Goal: Task Accomplishment & Management: Manage account settings

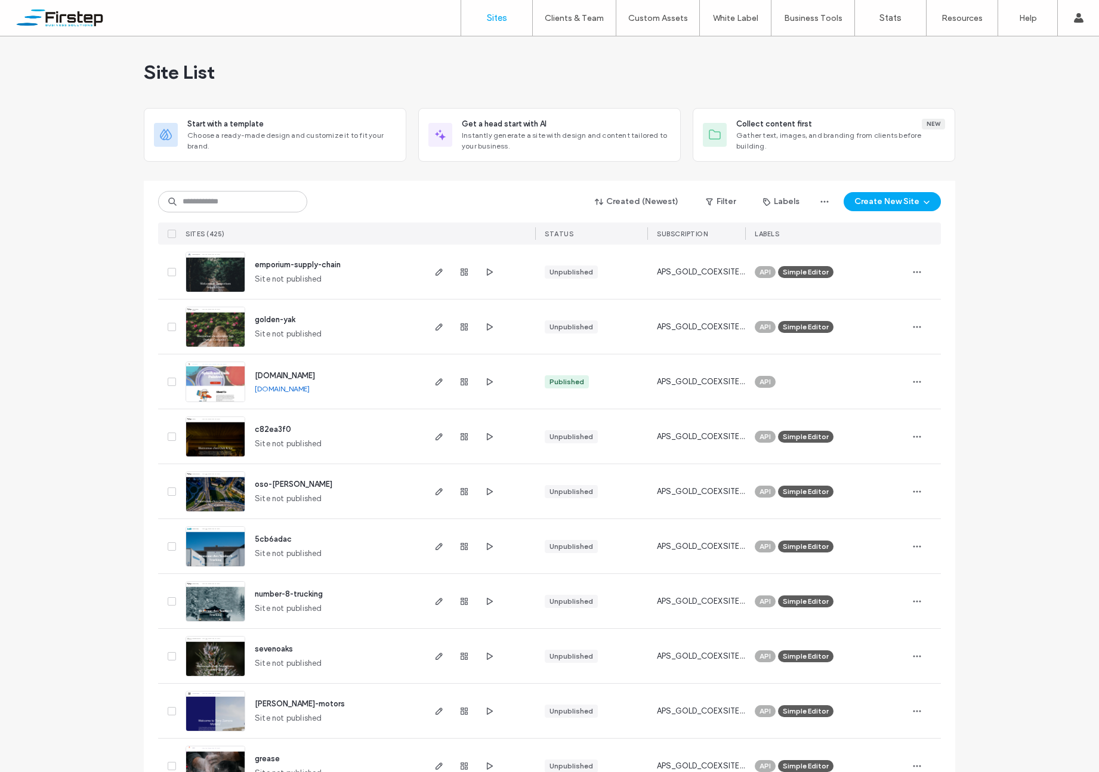
click at [379, 78] on div "Site List" at bounding box center [549, 72] width 811 height 72
click at [561, 45] on label "Client Management" at bounding box center [577, 48] width 70 height 9
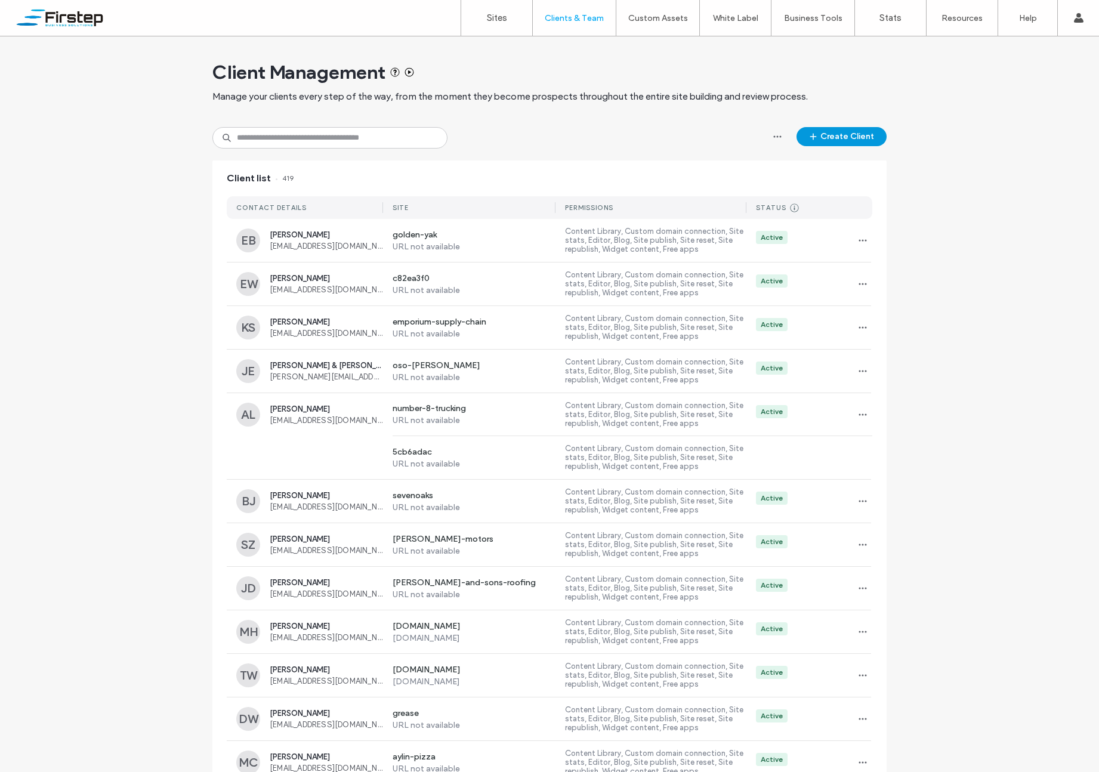
click at [868, 137] on button "Create Client" at bounding box center [841, 136] width 90 height 19
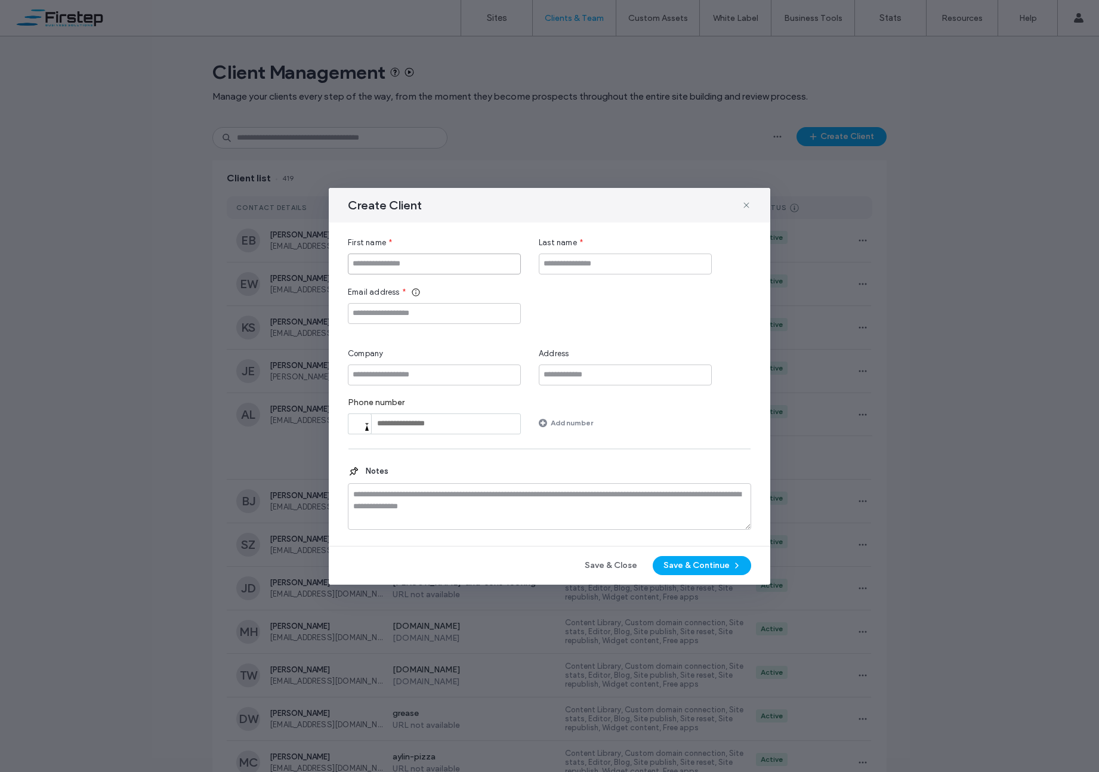
click at [414, 264] on input "First name" at bounding box center [434, 263] width 173 height 21
type input "**********"
click at [581, 265] on input "Last name" at bounding box center [625, 263] width 173 height 21
type input "****"
click at [451, 318] on input "Email address" at bounding box center [434, 313] width 173 height 21
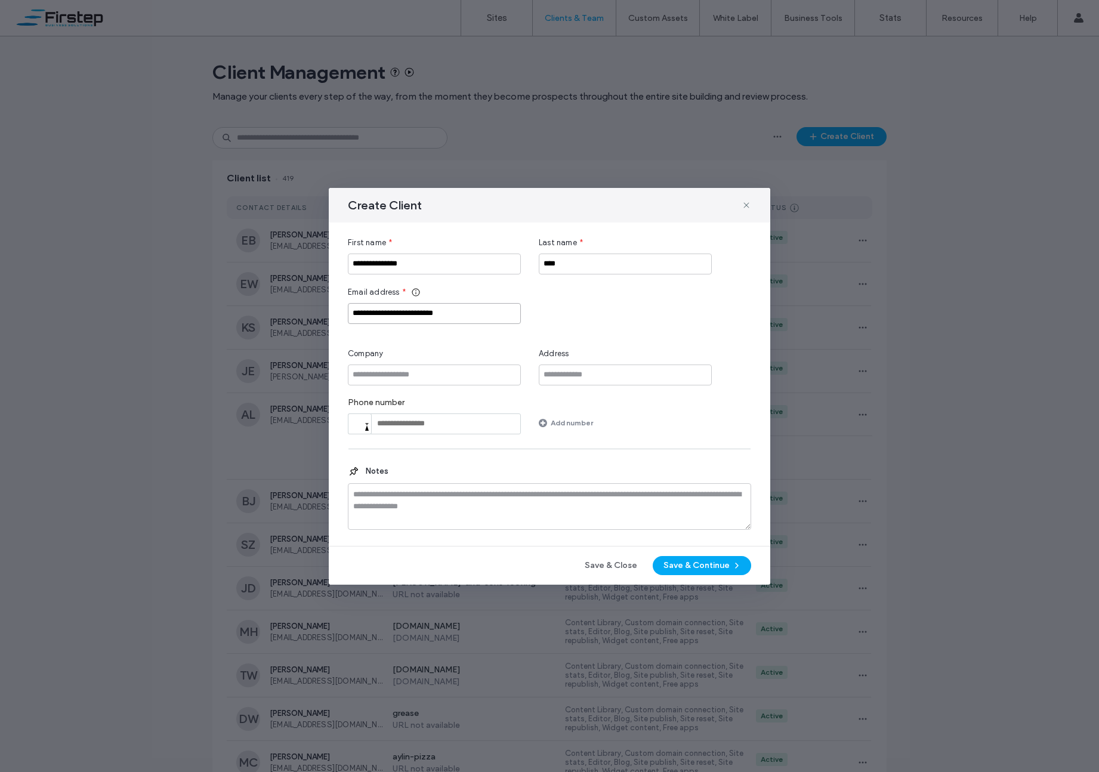
type input "**********"
click at [440, 376] on input "Company" at bounding box center [434, 374] width 173 height 21
click at [420, 522] on textarea at bounding box center [549, 506] width 403 height 47
click at [413, 502] on textarea at bounding box center [549, 506] width 403 height 47
type textarea "**********"
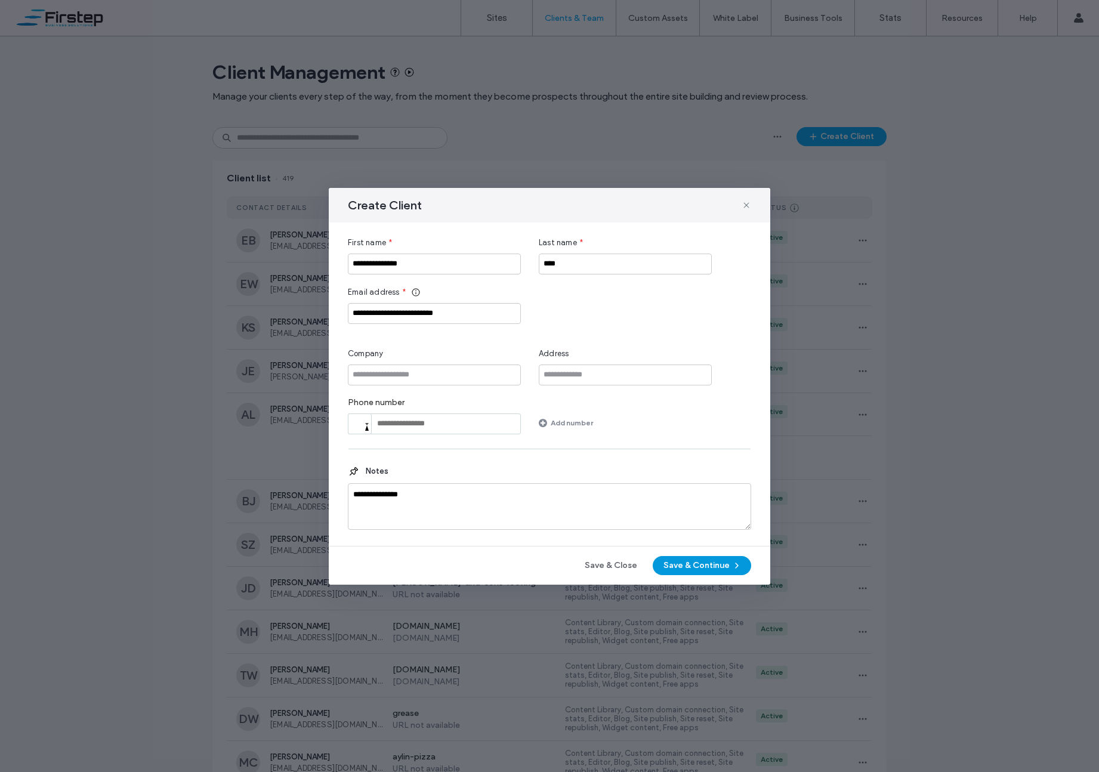
click at [701, 568] on button "Save & Continue" at bounding box center [701, 565] width 98 height 19
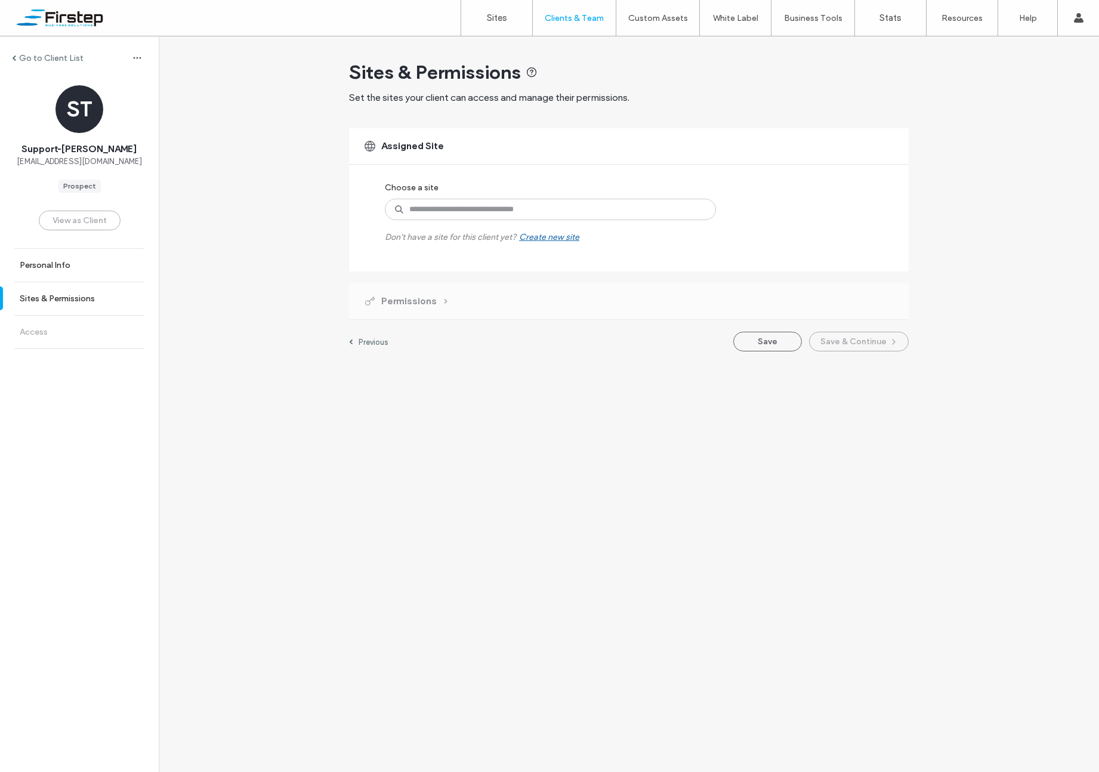
click at [556, 233] on div "Create new site" at bounding box center [549, 237] width 60 height 10
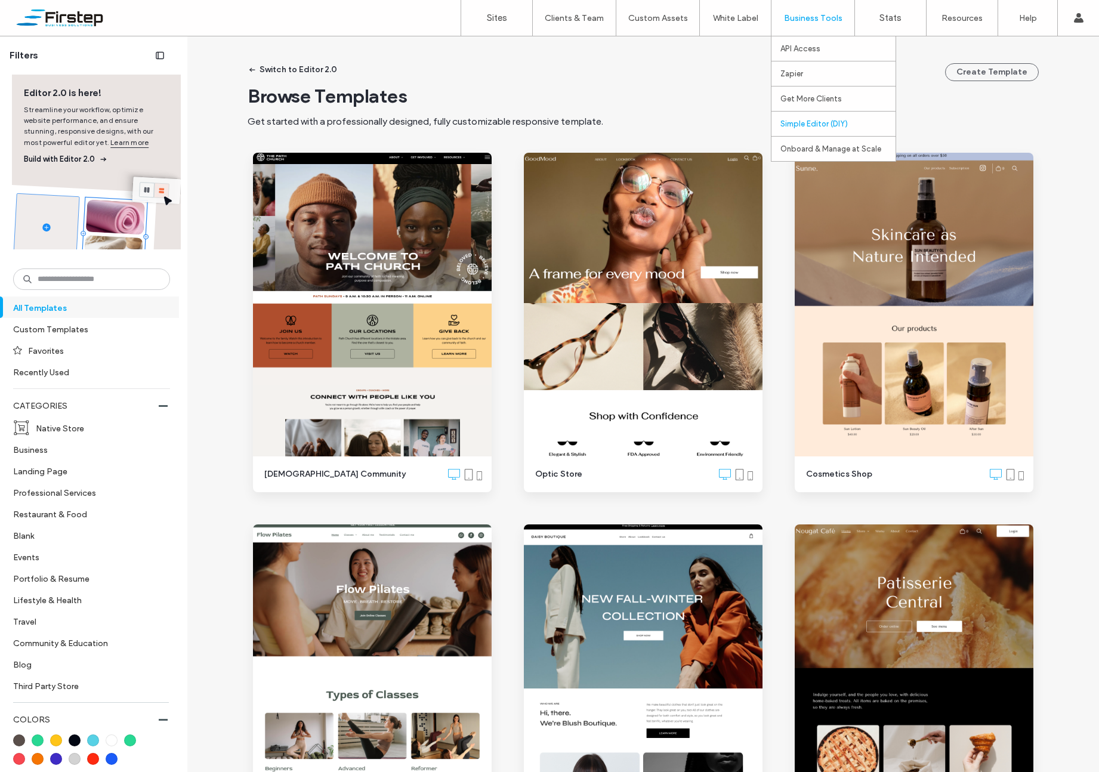
click at [828, 123] on label "Simple Editor (DIY)" at bounding box center [813, 123] width 67 height 9
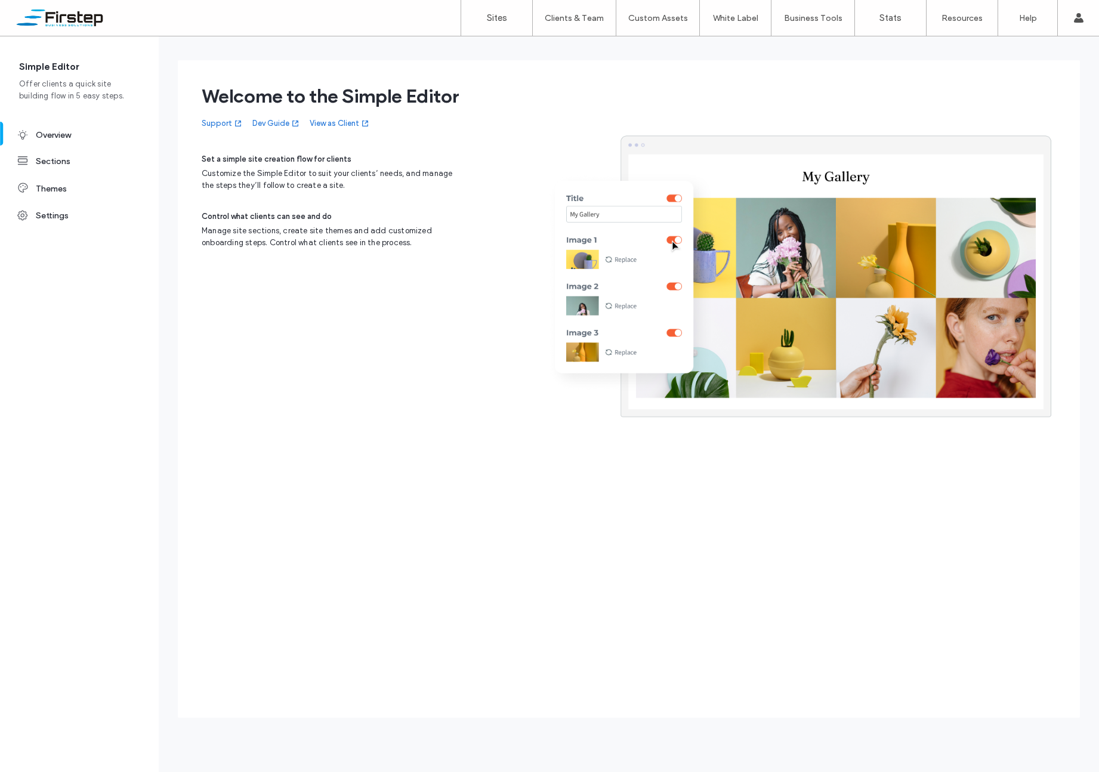
click at [326, 129] on link "View as Client" at bounding box center [340, 123] width 60 height 12
drag, startPoint x: 389, startPoint y: 143, endPoint x: 314, endPoint y: 146, distance: 74.6
click at [314, 134] on div "Support Dev Guide View as Client" at bounding box center [331, 121] width 259 height 26
drag, startPoint x: 416, startPoint y: 151, endPoint x: 311, endPoint y: 150, distance: 105.0
click at [311, 134] on div "Support Dev Guide View as Client" at bounding box center [331, 121] width 259 height 26
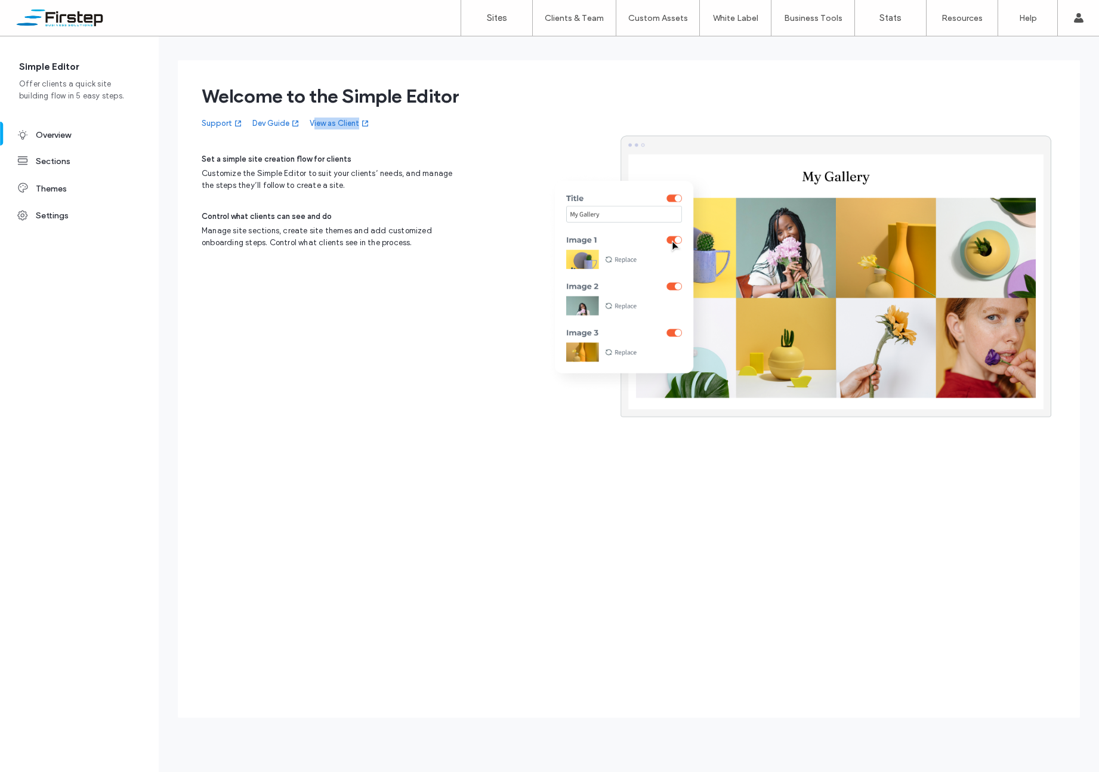
copy link "[DEMOGRAPHIC_DATA] as Client"
click at [589, 55] on link "Client Management" at bounding box center [599, 48] width 115 height 24
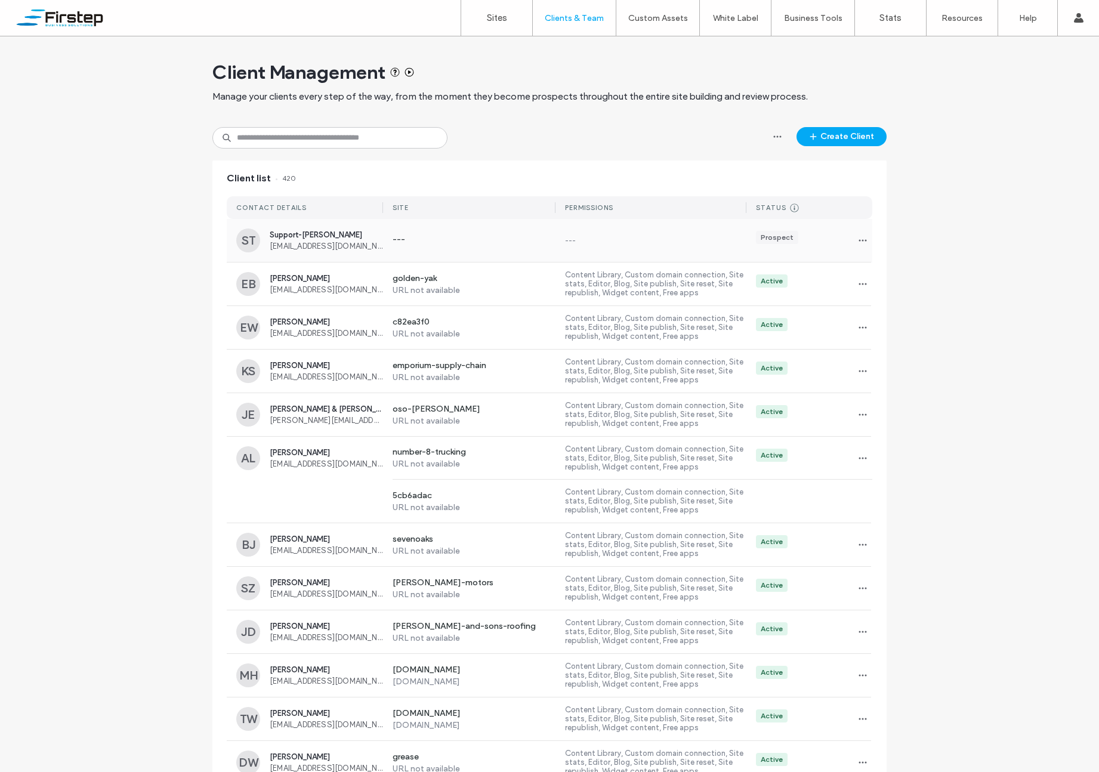
click at [761, 246] on div "Prospect" at bounding box center [809, 240] width 126 height 19
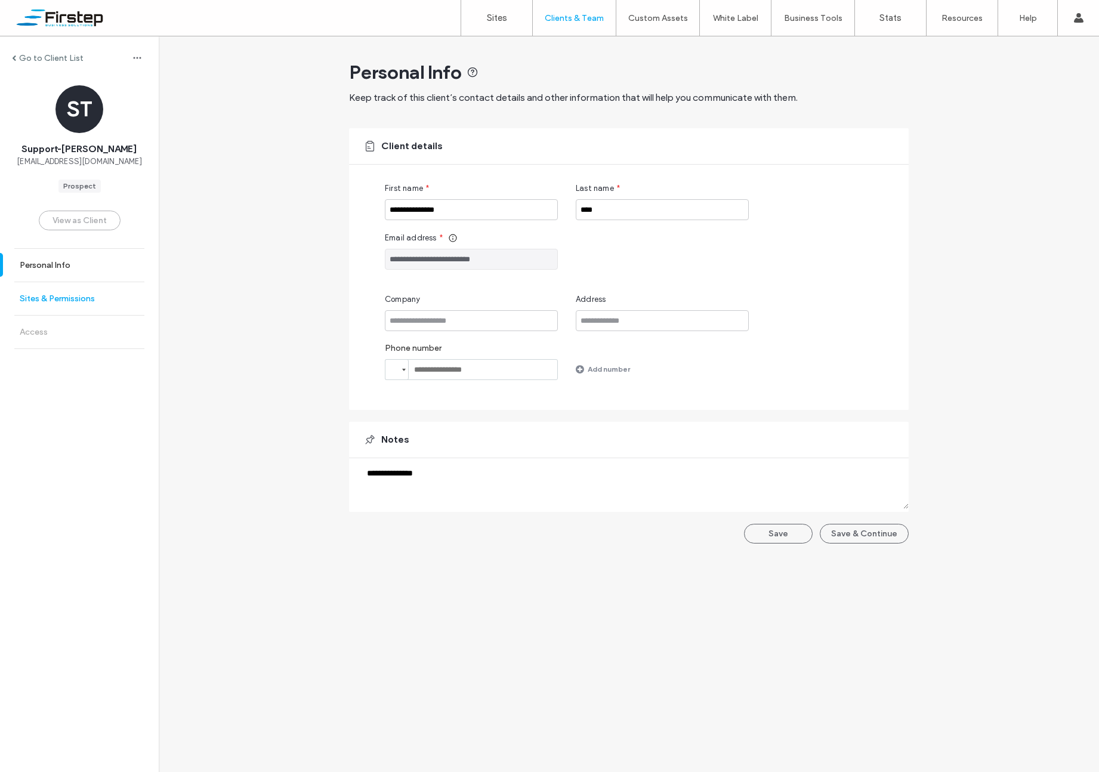
click at [70, 303] on label "Sites & Permissions" at bounding box center [57, 298] width 75 height 10
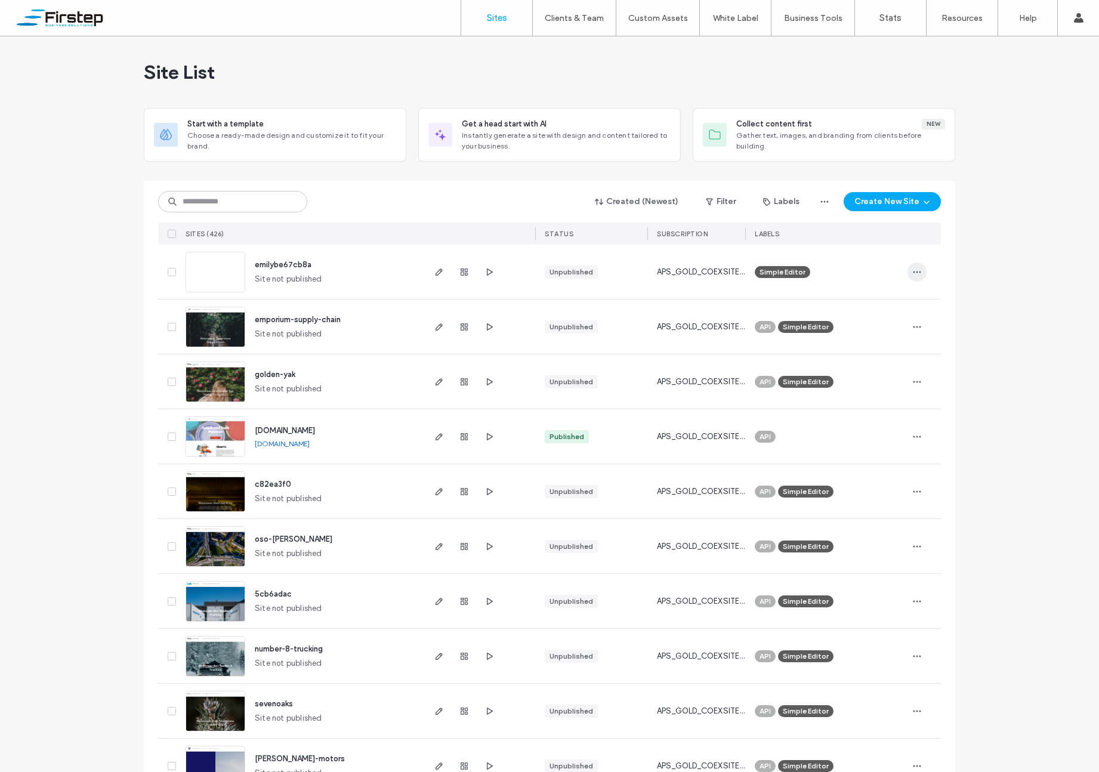
click at [914, 269] on icon "button" at bounding box center [917, 272] width 10 height 10
click at [859, 296] on span "Rename Site" at bounding box center [861, 296] width 47 height 12
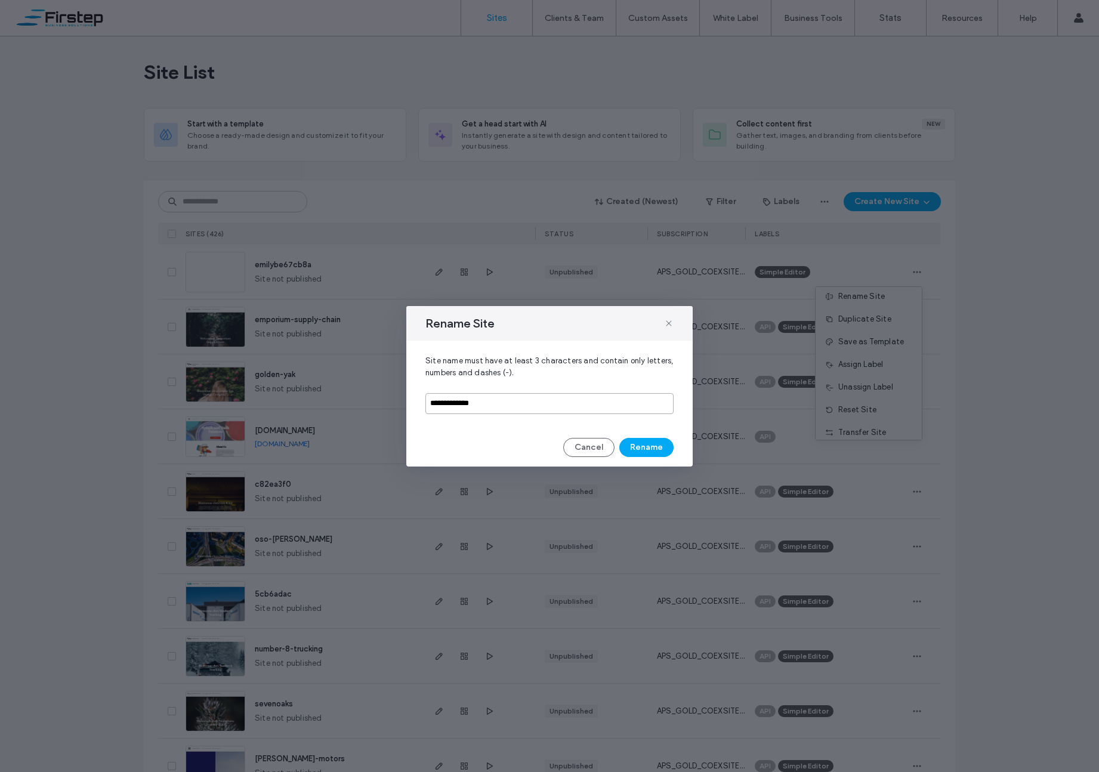
click at [478, 404] on input "**********" at bounding box center [549, 403] width 248 height 21
type input "**********"
click at [655, 444] on button "Rename" at bounding box center [646, 447] width 54 height 19
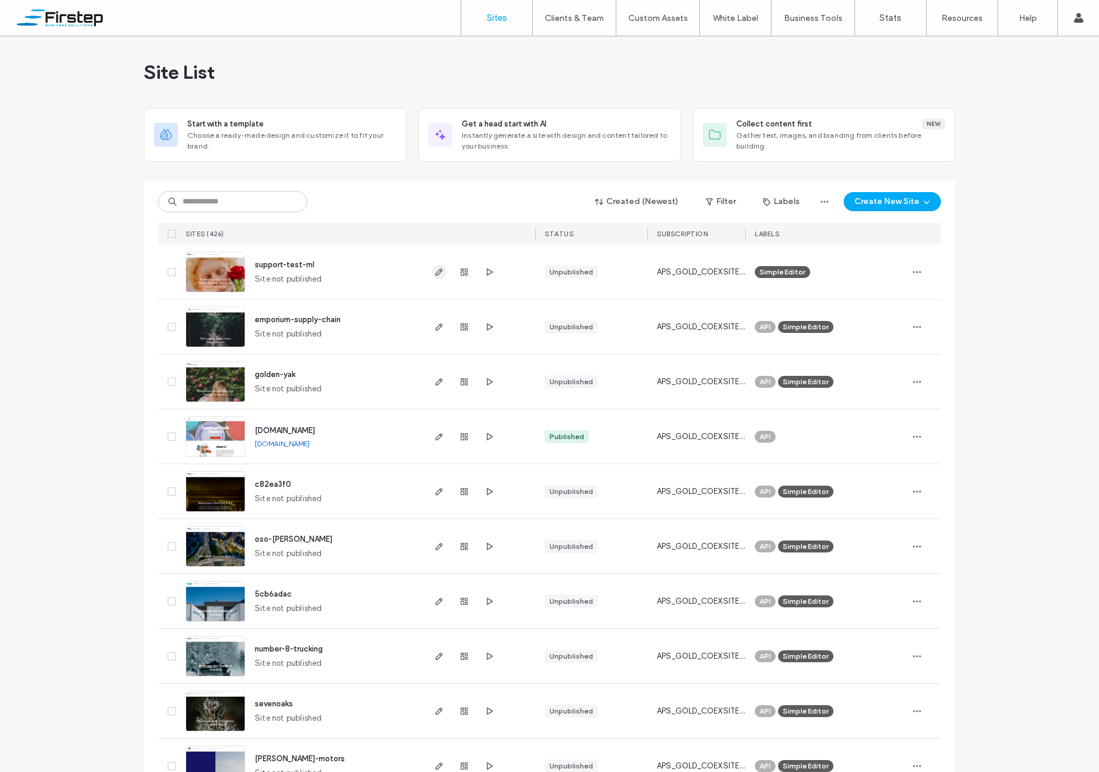
click at [436, 270] on use "button" at bounding box center [438, 271] width 7 height 7
